Goal: Task Accomplishment & Management: Use online tool/utility

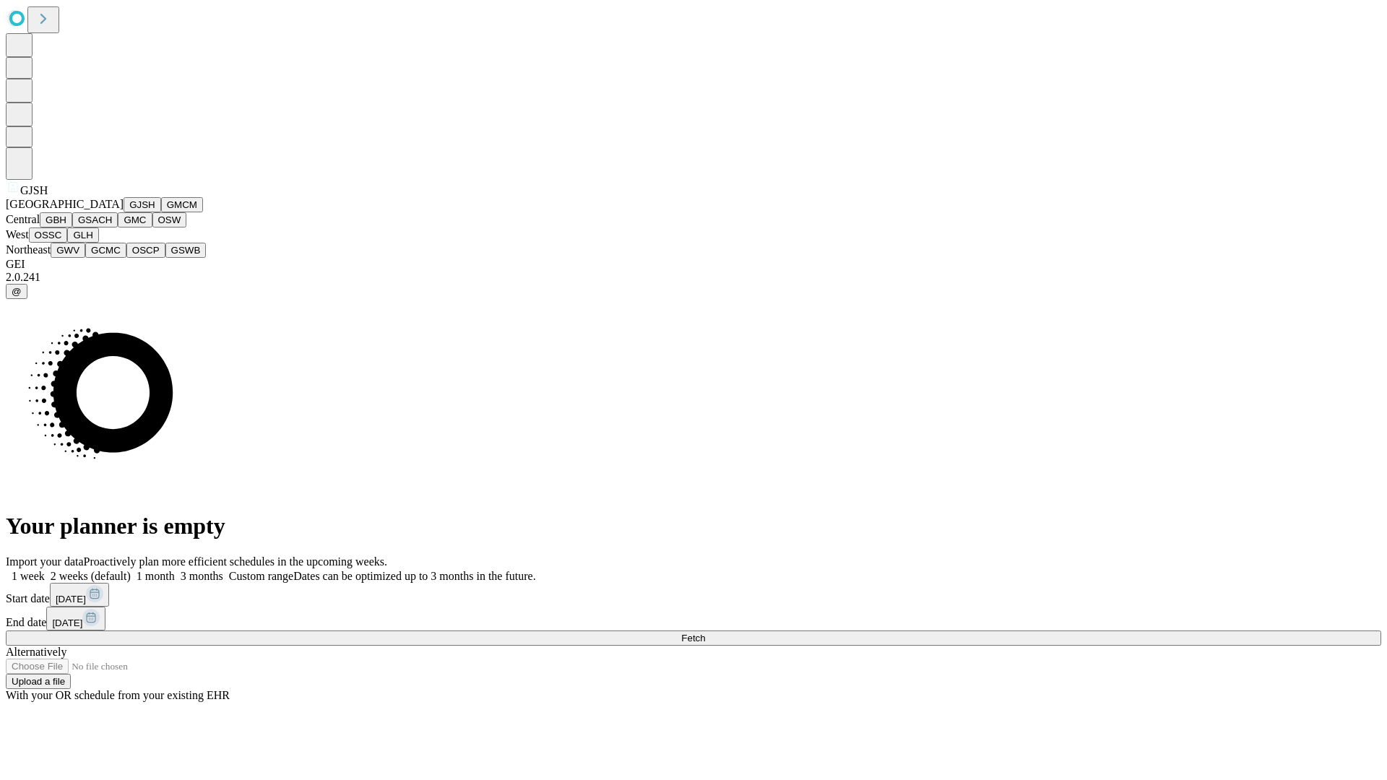
click at [124, 212] on button "GJSH" at bounding box center [143, 204] width 38 height 15
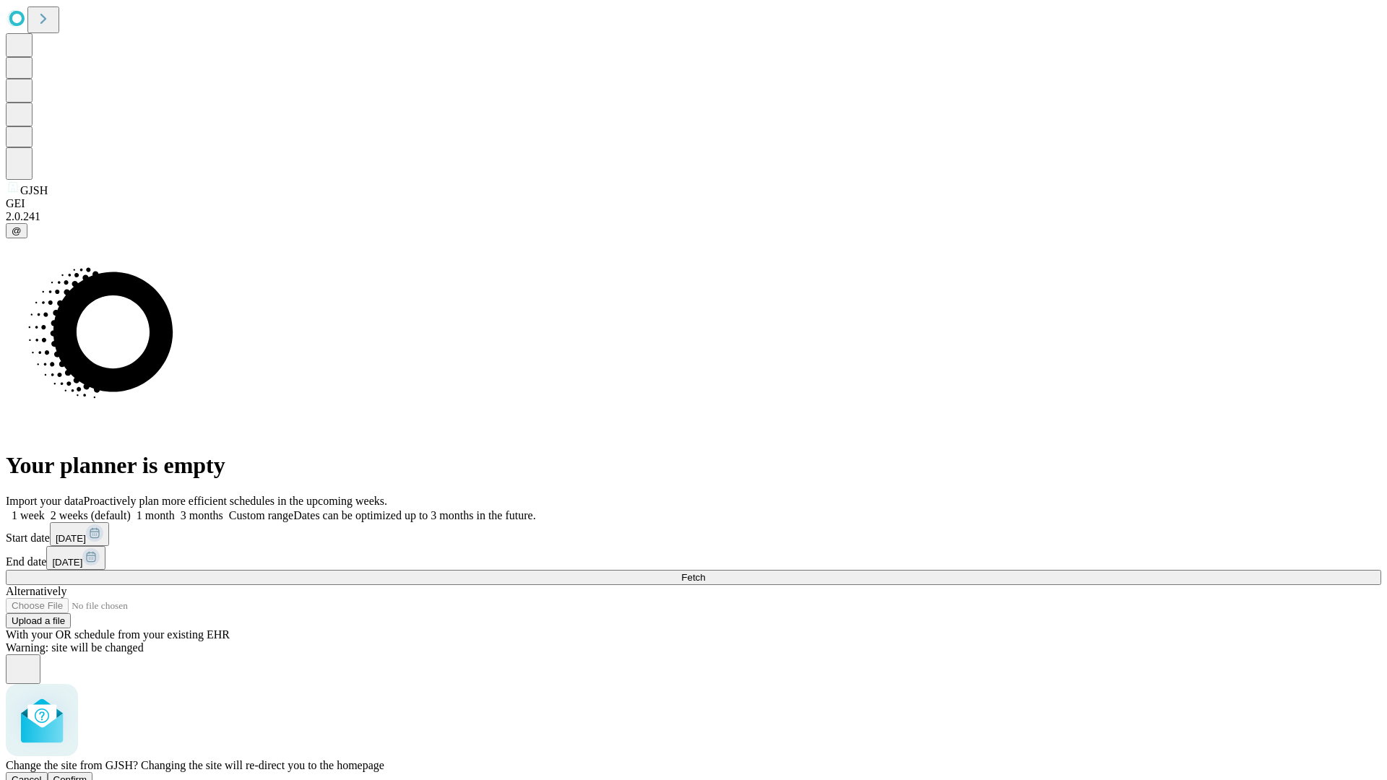
click at [87, 774] on span "Confirm" at bounding box center [70, 779] width 34 height 11
click at [131, 509] on label "2 weeks (default)" at bounding box center [88, 515] width 86 height 12
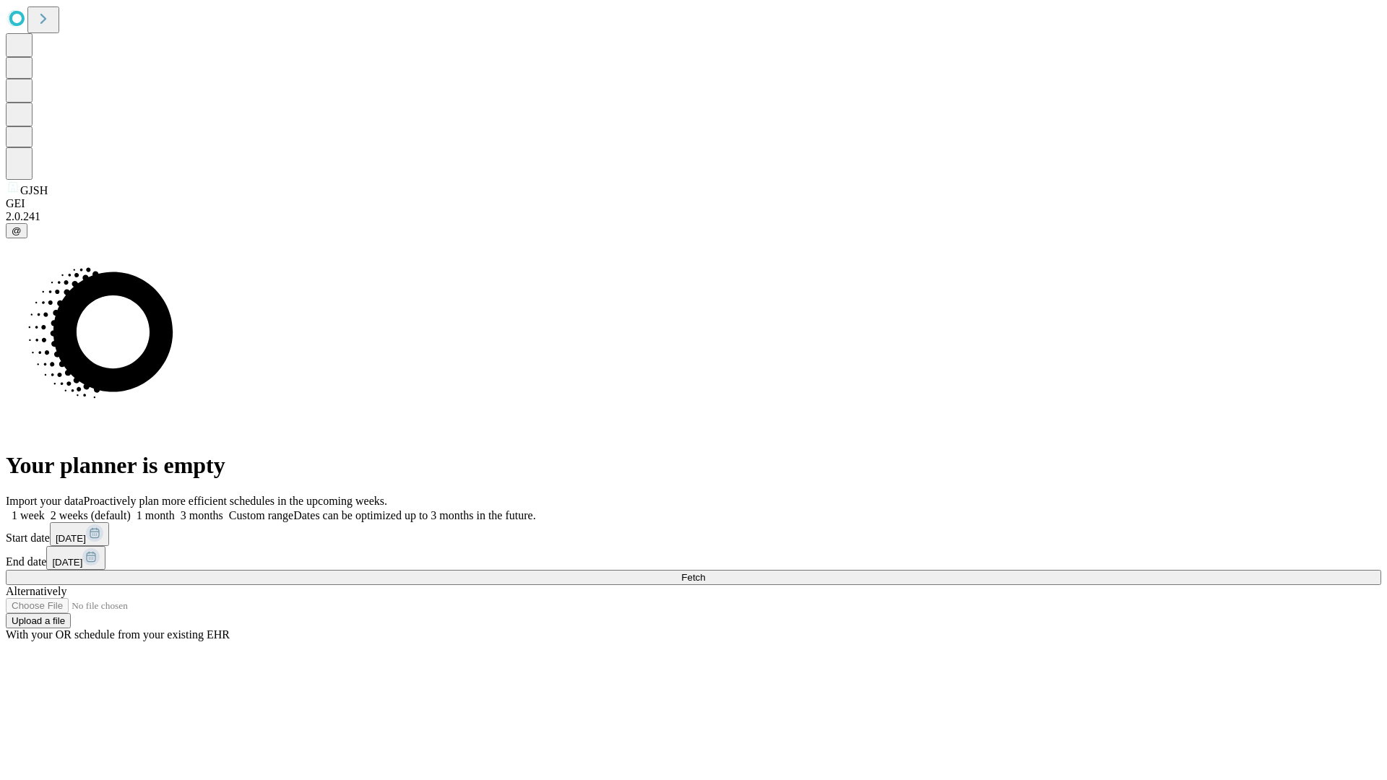
click at [705, 572] on span "Fetch" at bounding box center [693, 577] width 24 height 11
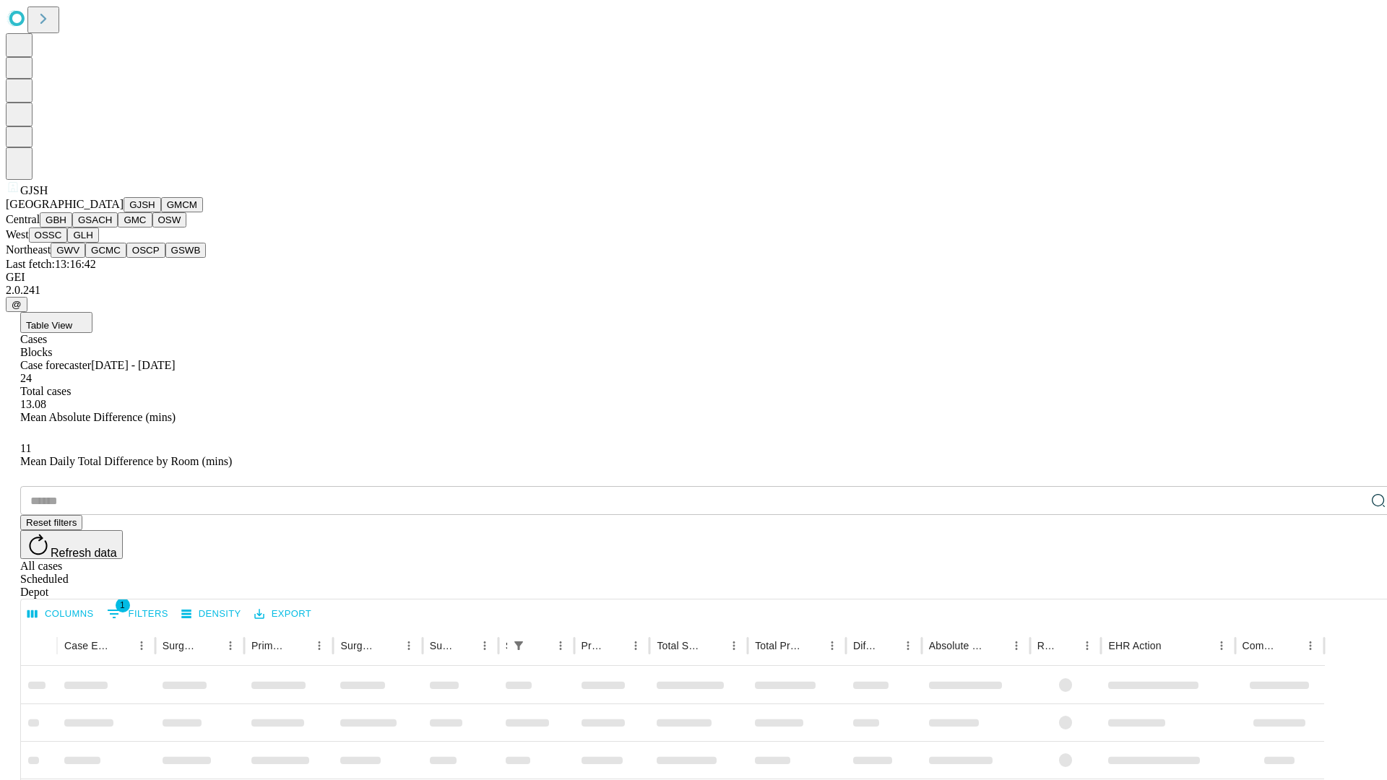
click at [161, 212] on button "GMCM" at bounding box center [182, 204] width 42 height 15
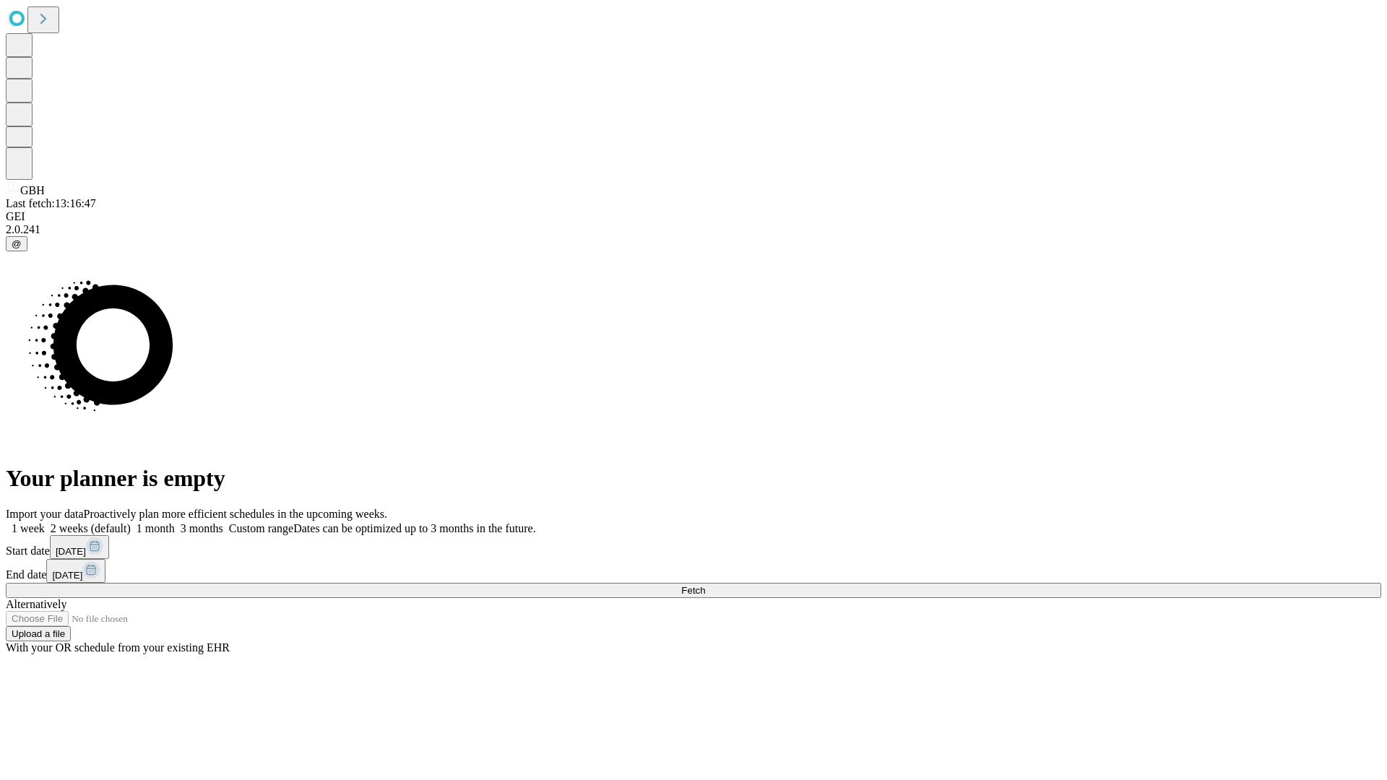
click at [705, 585] on span "Fetch" at bounding box center [693, 590] width 24 height 11
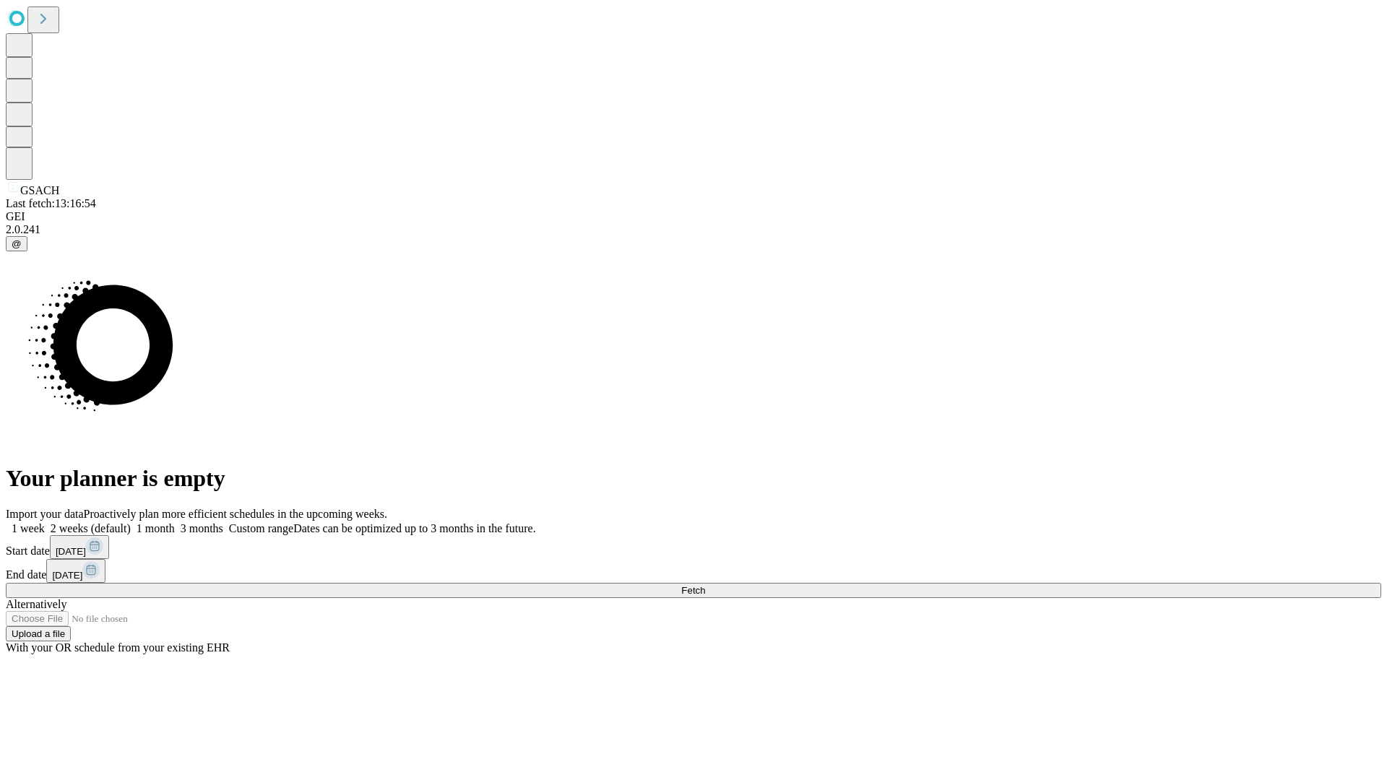
click at [131, 522] on label "2 weeks (default)" at bounding box center [88, 528] width 86 height 12
click at [705, 585] on span "Fetch" at bounding box center [693, 590] width 24 height 11
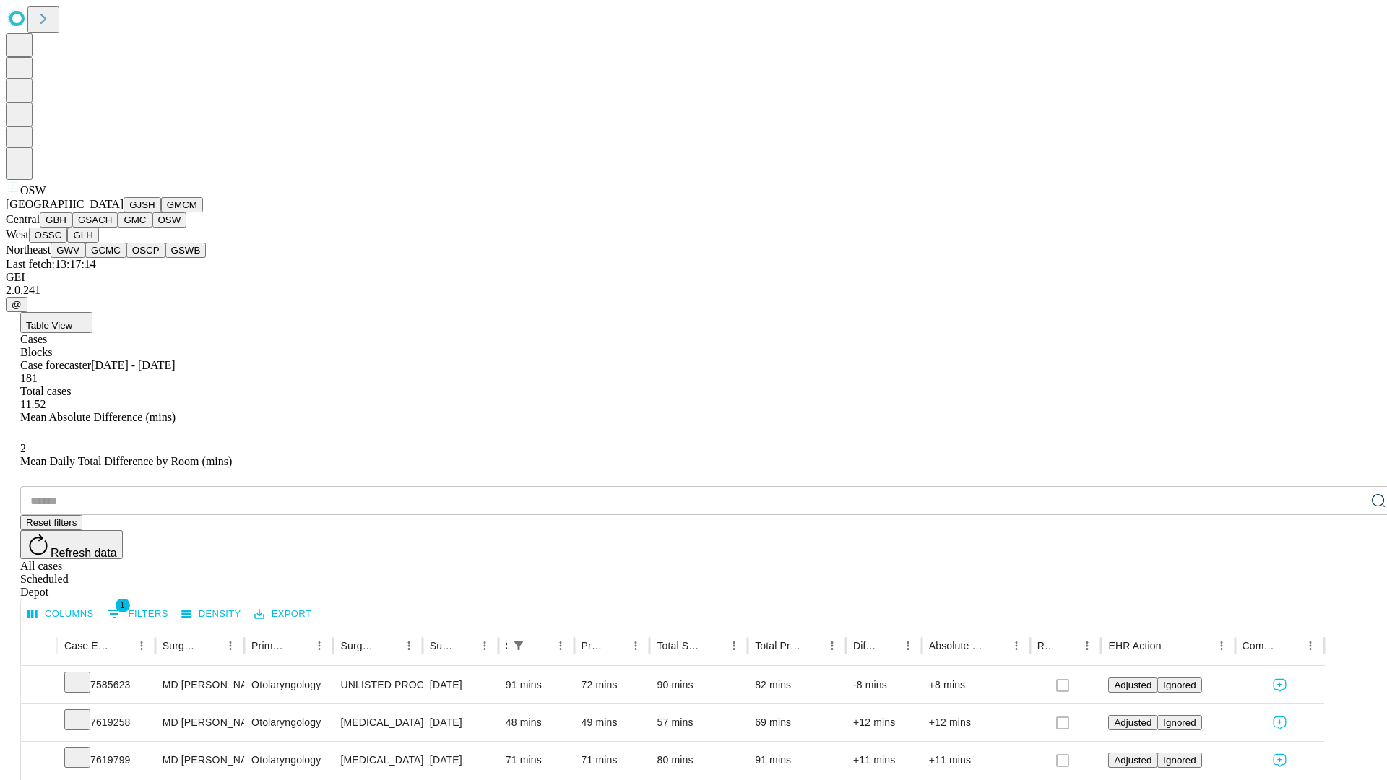
click at [68, 243] on button "OSSC" at bounding box center [48, 235] width 39 height 15
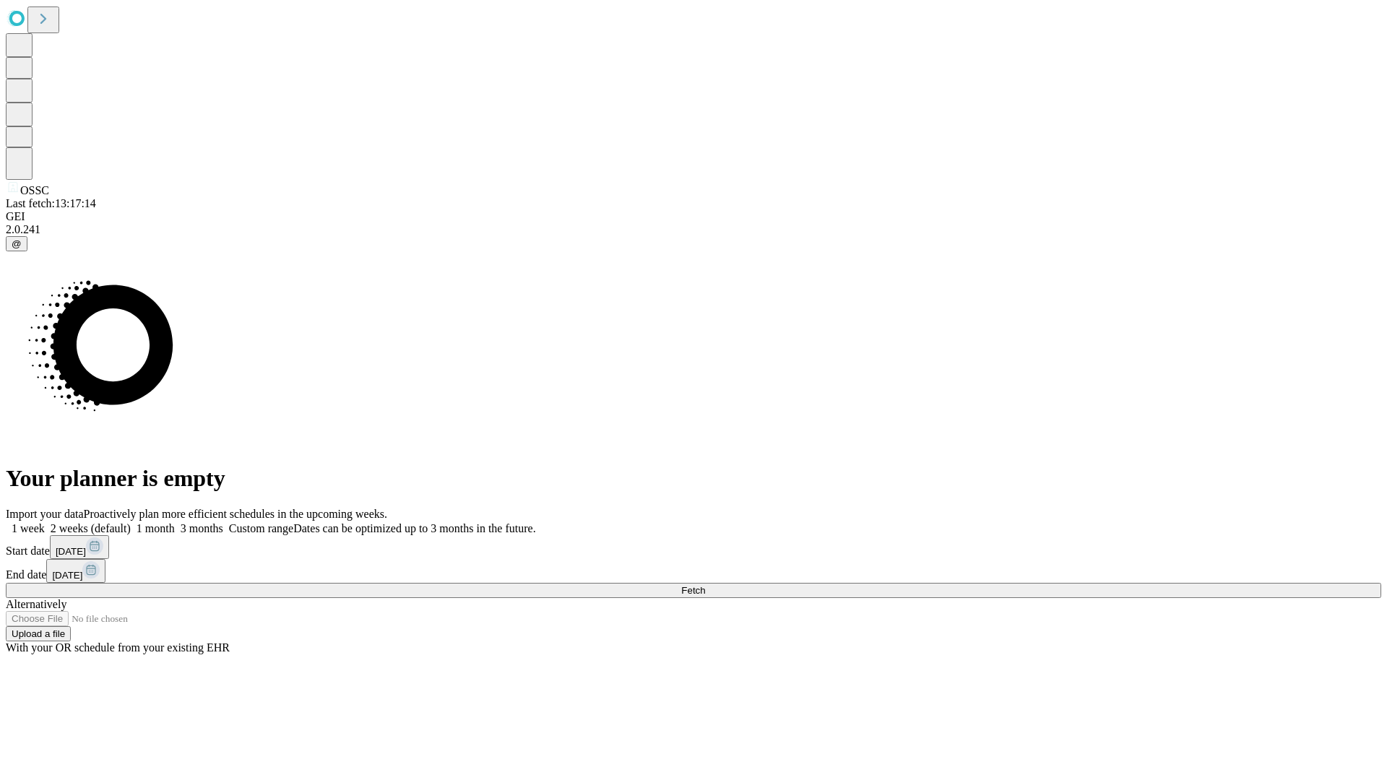
click at [705, 585] on span "Fetch" at bounding box center [693, 590] width 24 height 11
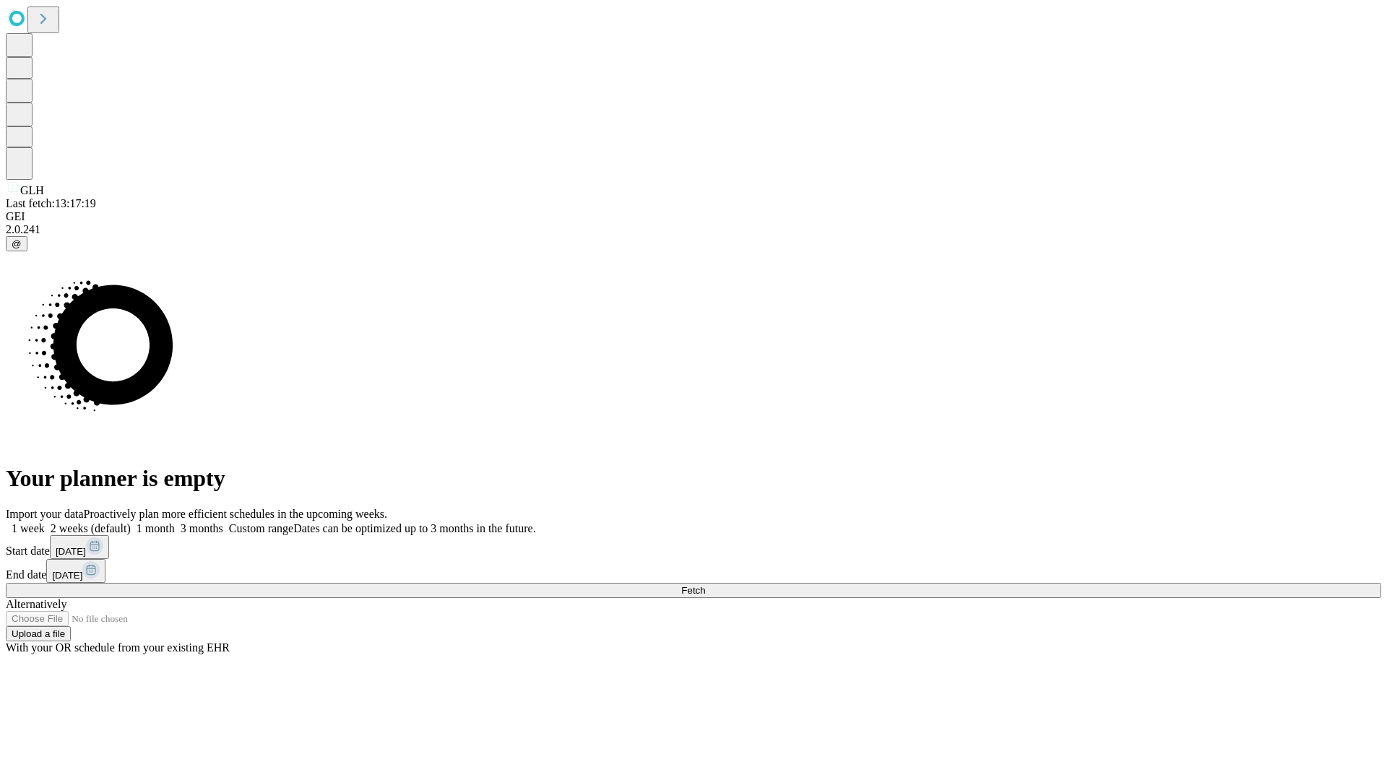
click at [131, 522] on label "2 weeks (default)" at bounding box center [88, 528] width 86 height 12
click at [705, 585] on span "Fetch" at bounding box center [693, 590] width 24 height 11
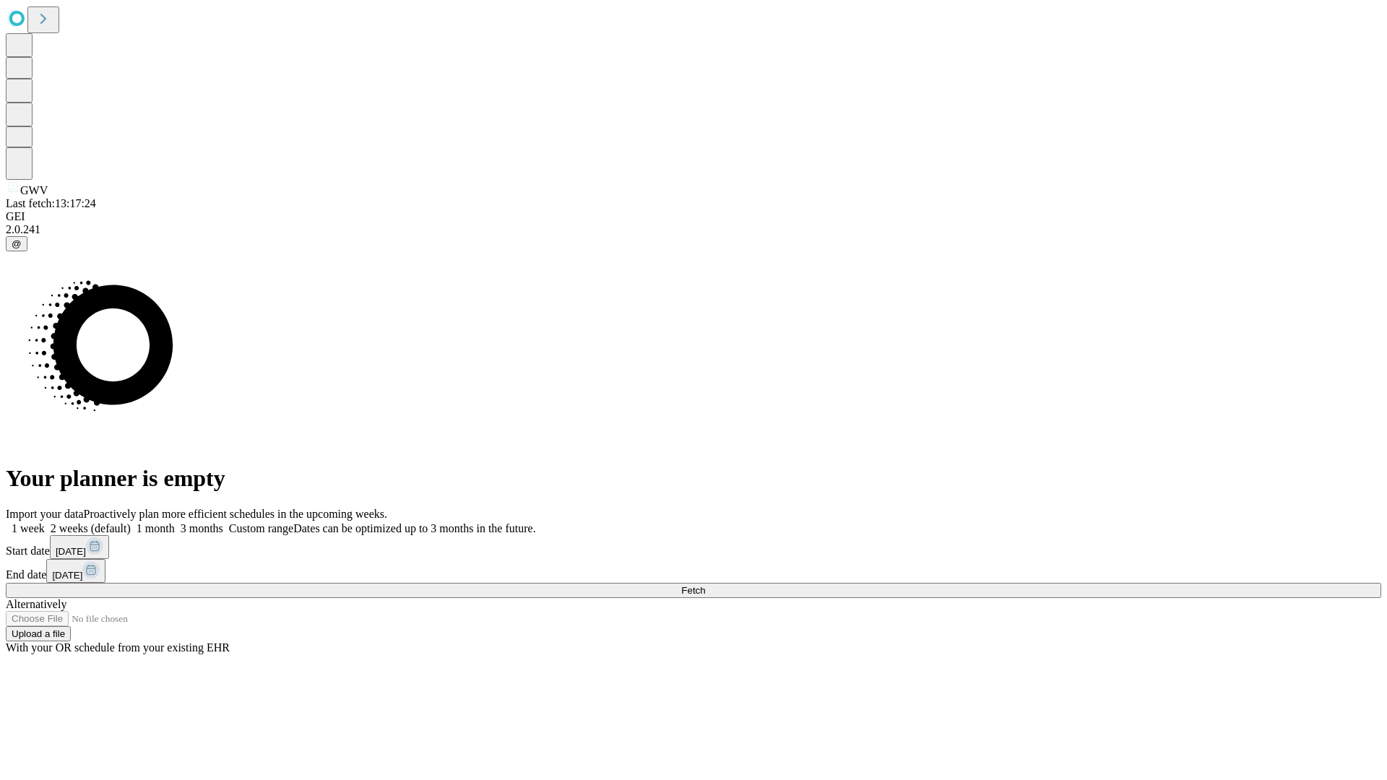
click at [131, 522] on label "2 weeks (default)" at bounding box center [88, 528] width 86 height 12
click at [705, 585] on span "Fetch" at bounding box center [693, 590] width 24 height 11
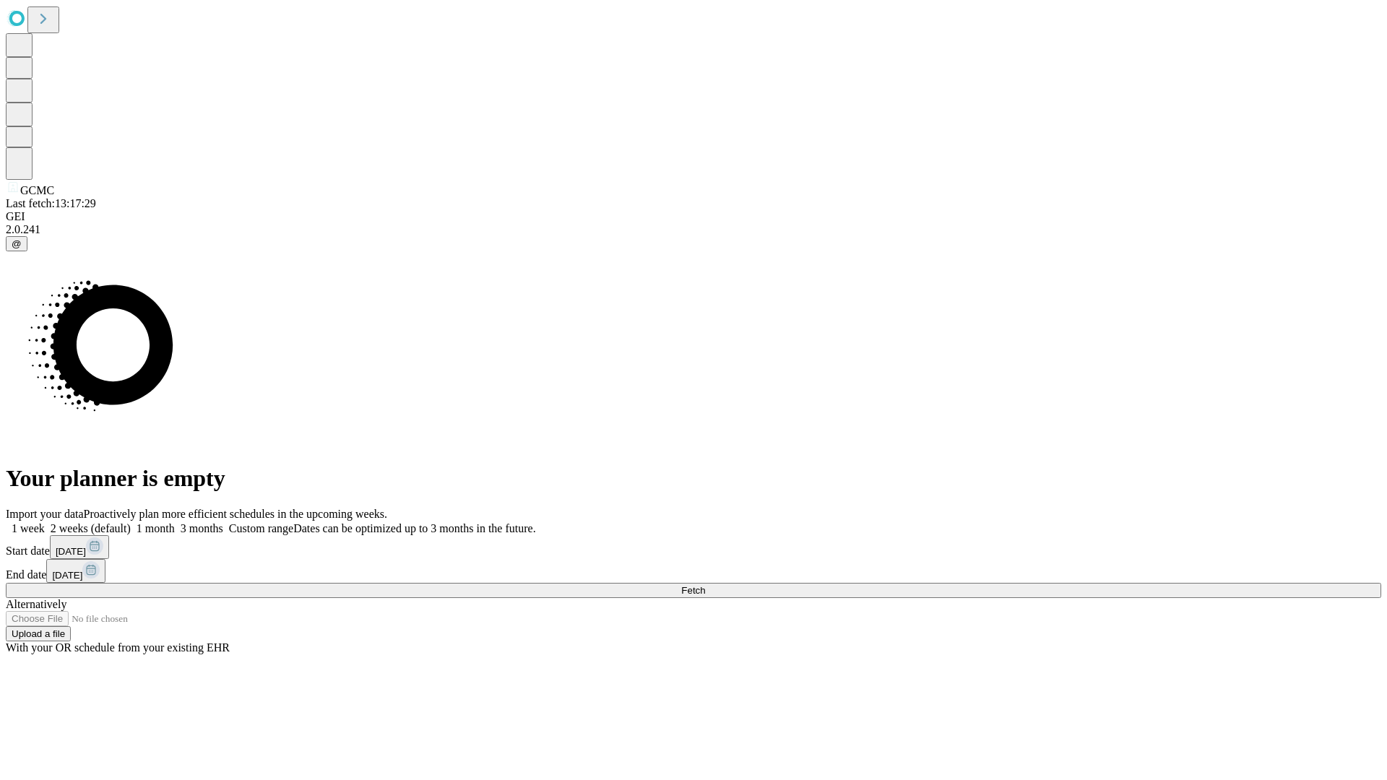
click at [705, 585] on span "Fetch" at bounding box center [693, 590] width 24 height 11
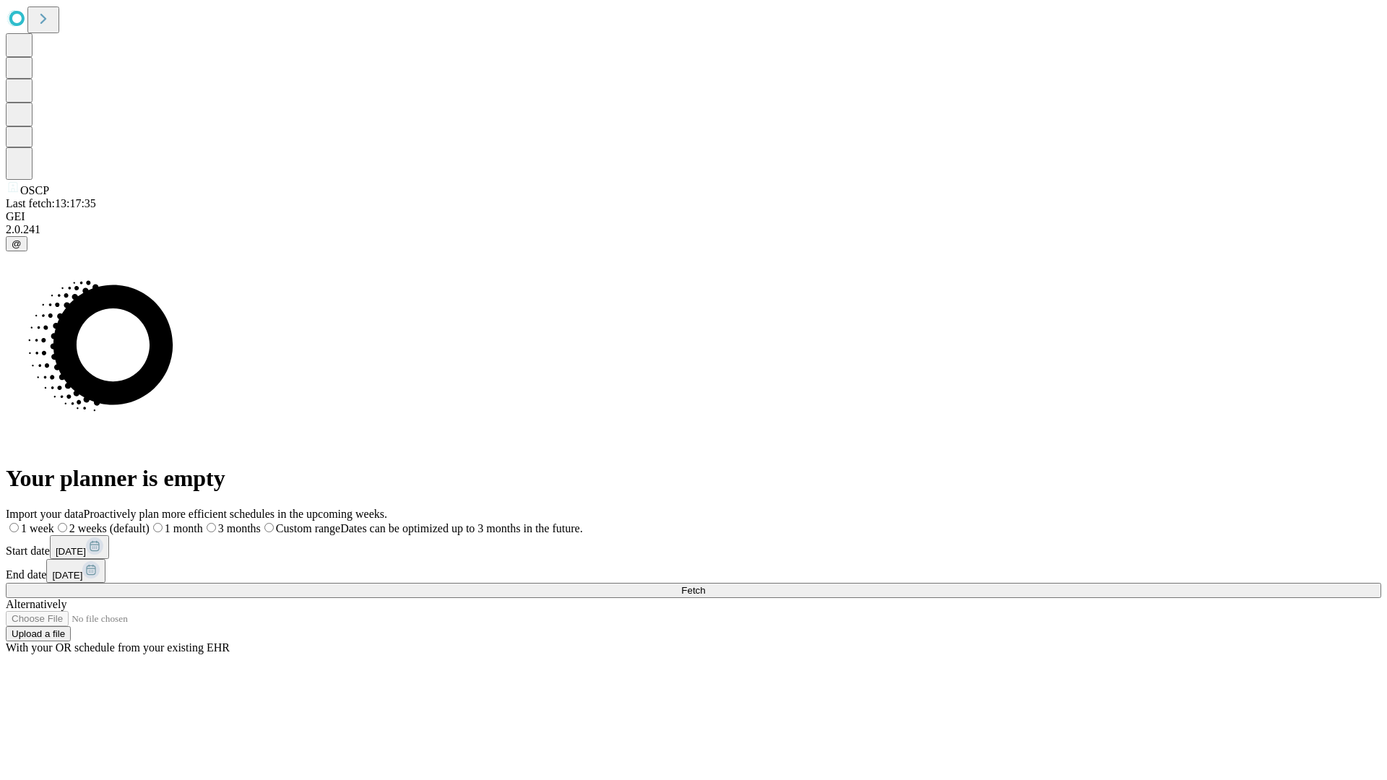
click at [150, 522] on label "2 weeks (default)" at bounding box center [101, 528] width 95 height 12
click at [705, 585] on span "Fetch" at bounding box center [693, 590] width 24 height 11
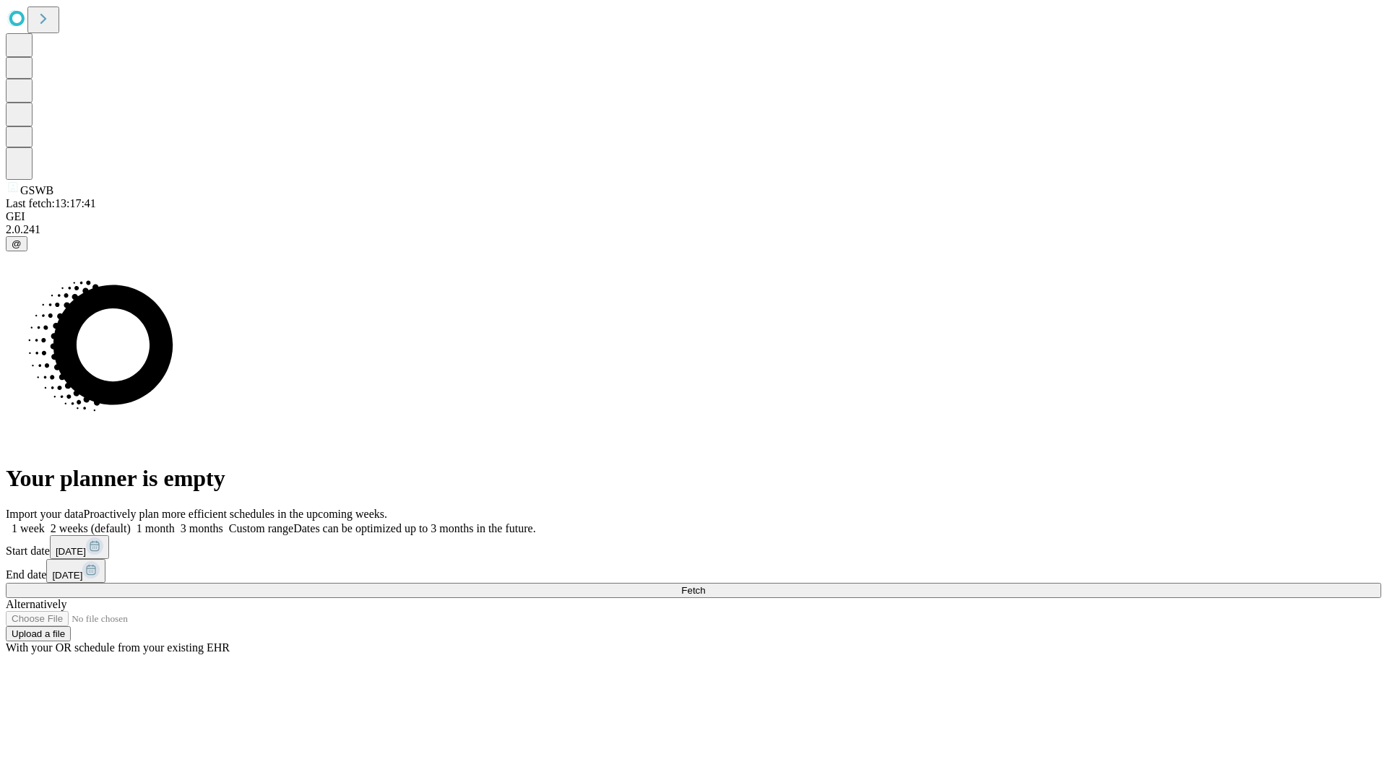
click at [131, 522] on label "2 weeks (default)" at bounding box center [88, 528] width 86 height 12
click at [705, 585] on span "Fetch" at bounding box center [693, 590] width 24 height 11
